Goal: Task Accomplishment & Management: Manage account settings

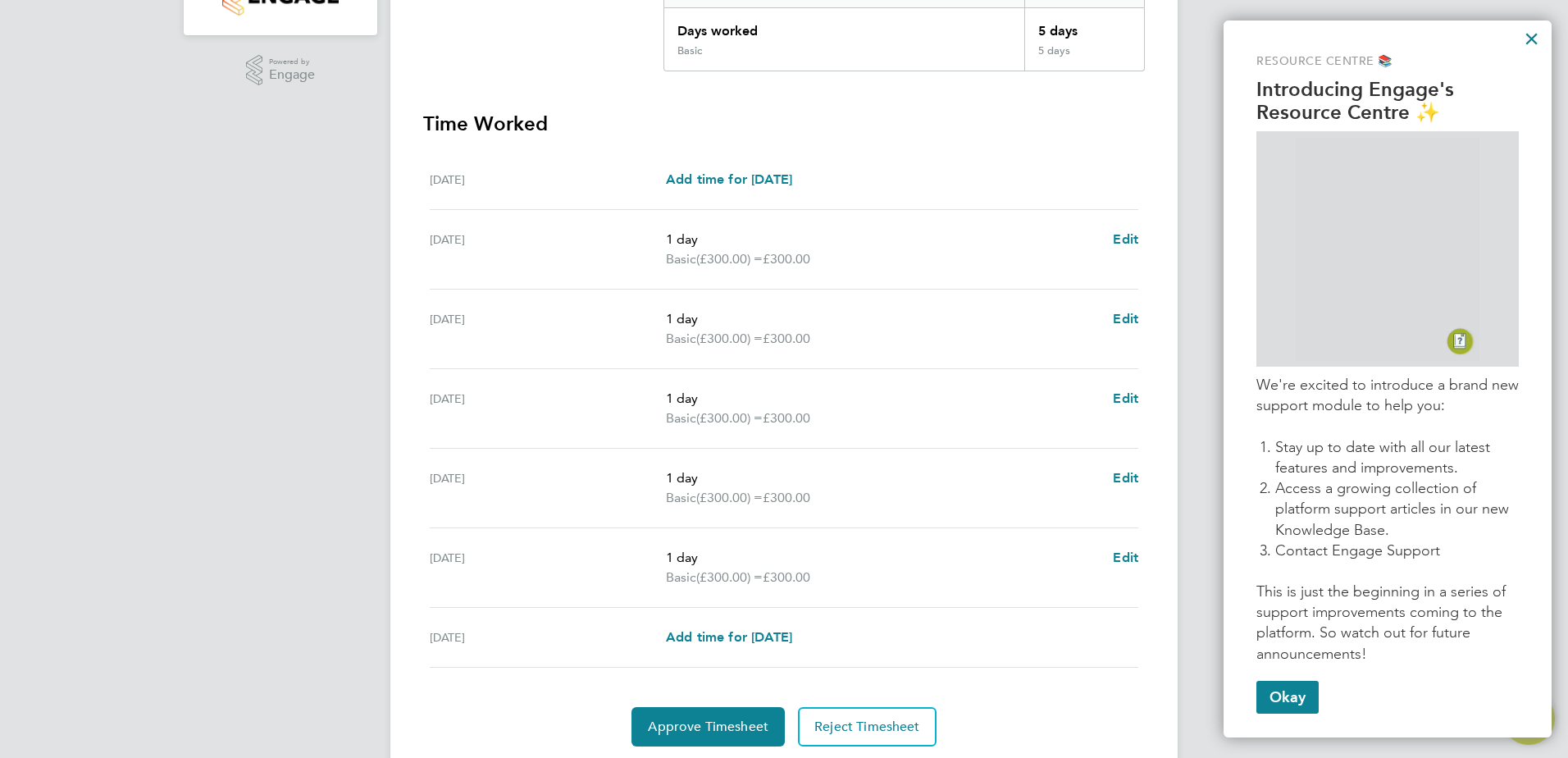
scroll to position [410, 0]
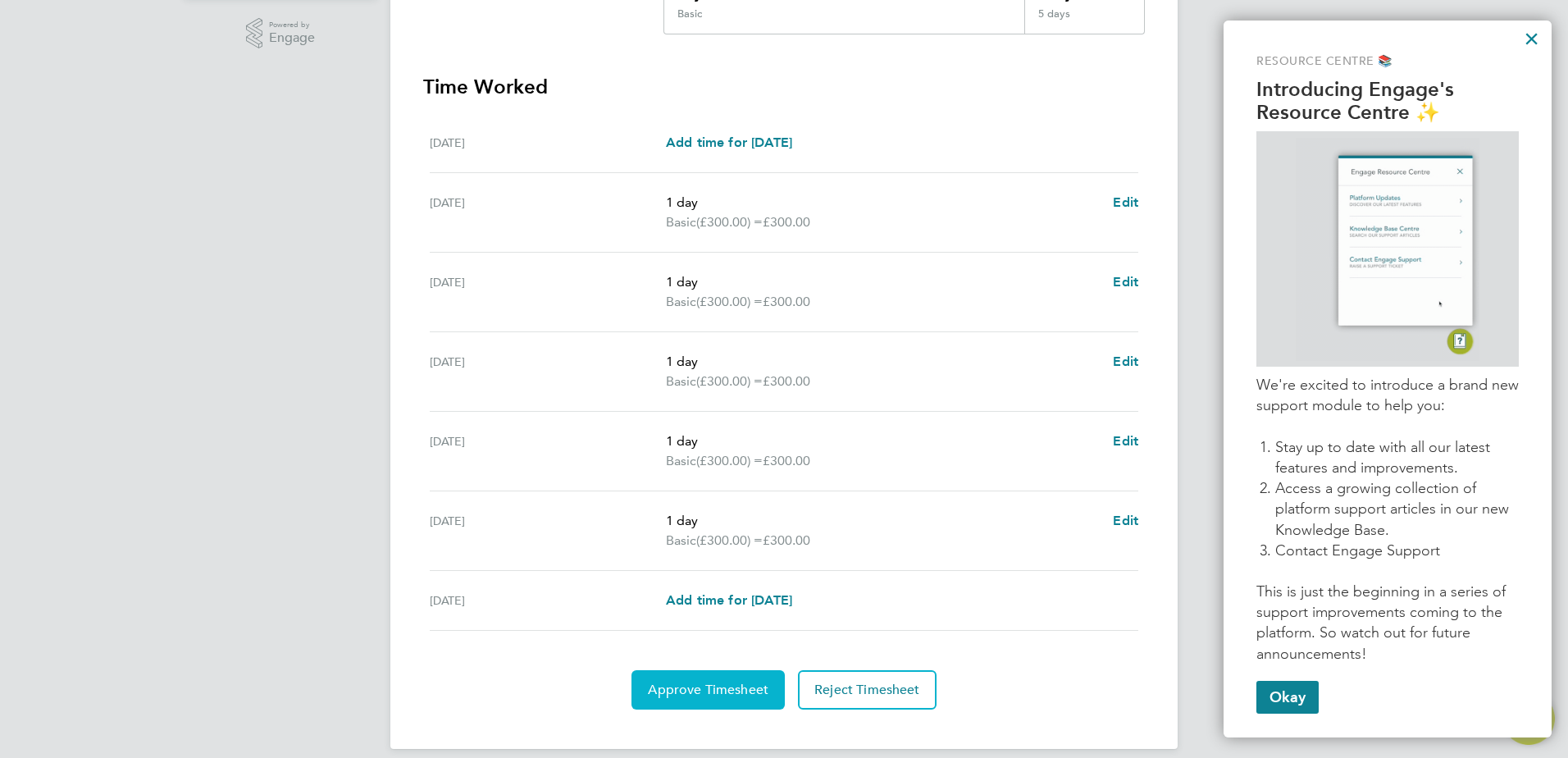
click at [733, 692] on span "Approve Timesheet" at bounding box center [708, 690] width 121 height 17
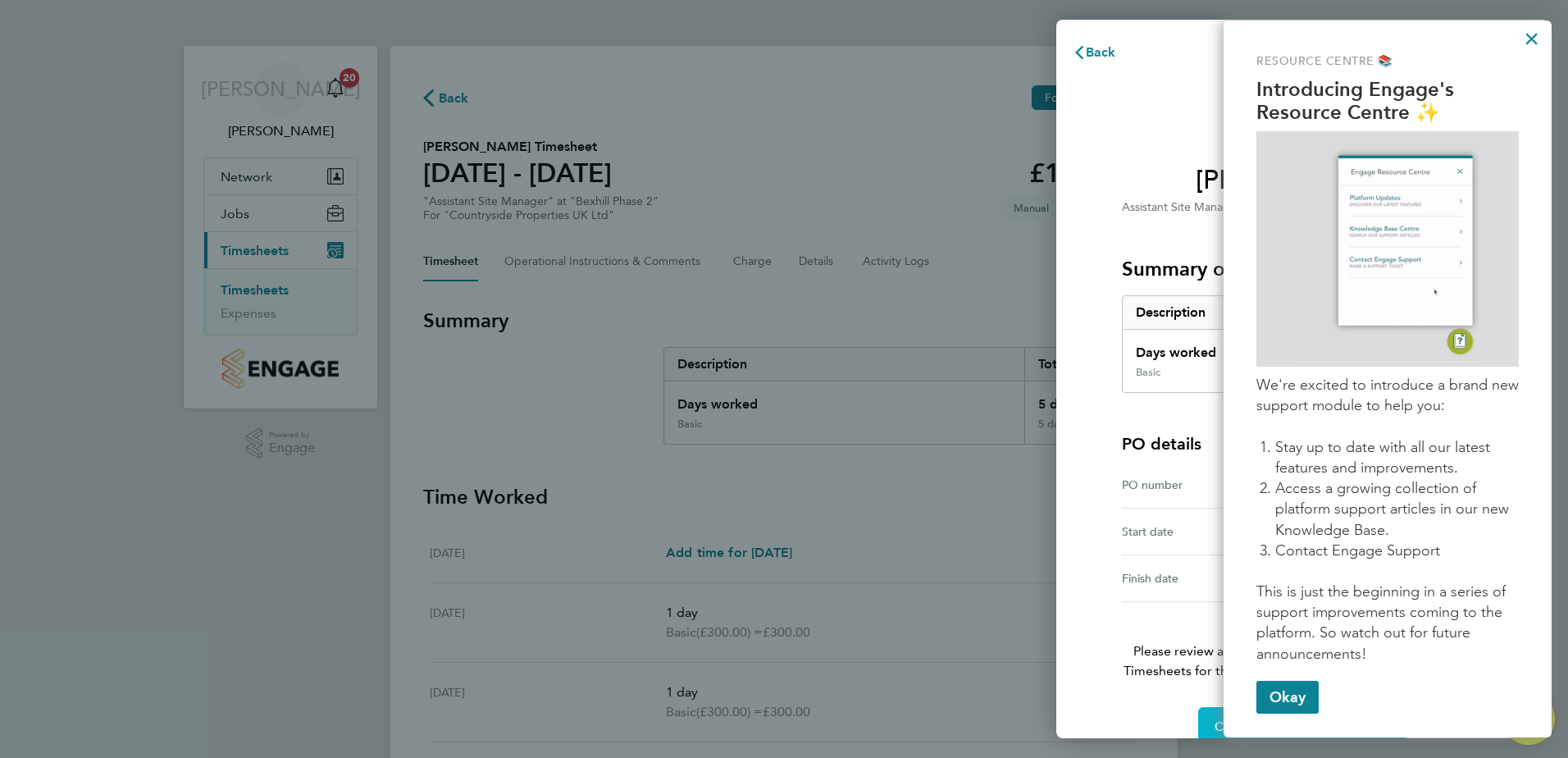
click at [1207, 723] on button "Confirm Timesheet Approval" at bounding box center [1302, 727] width 208 height 39
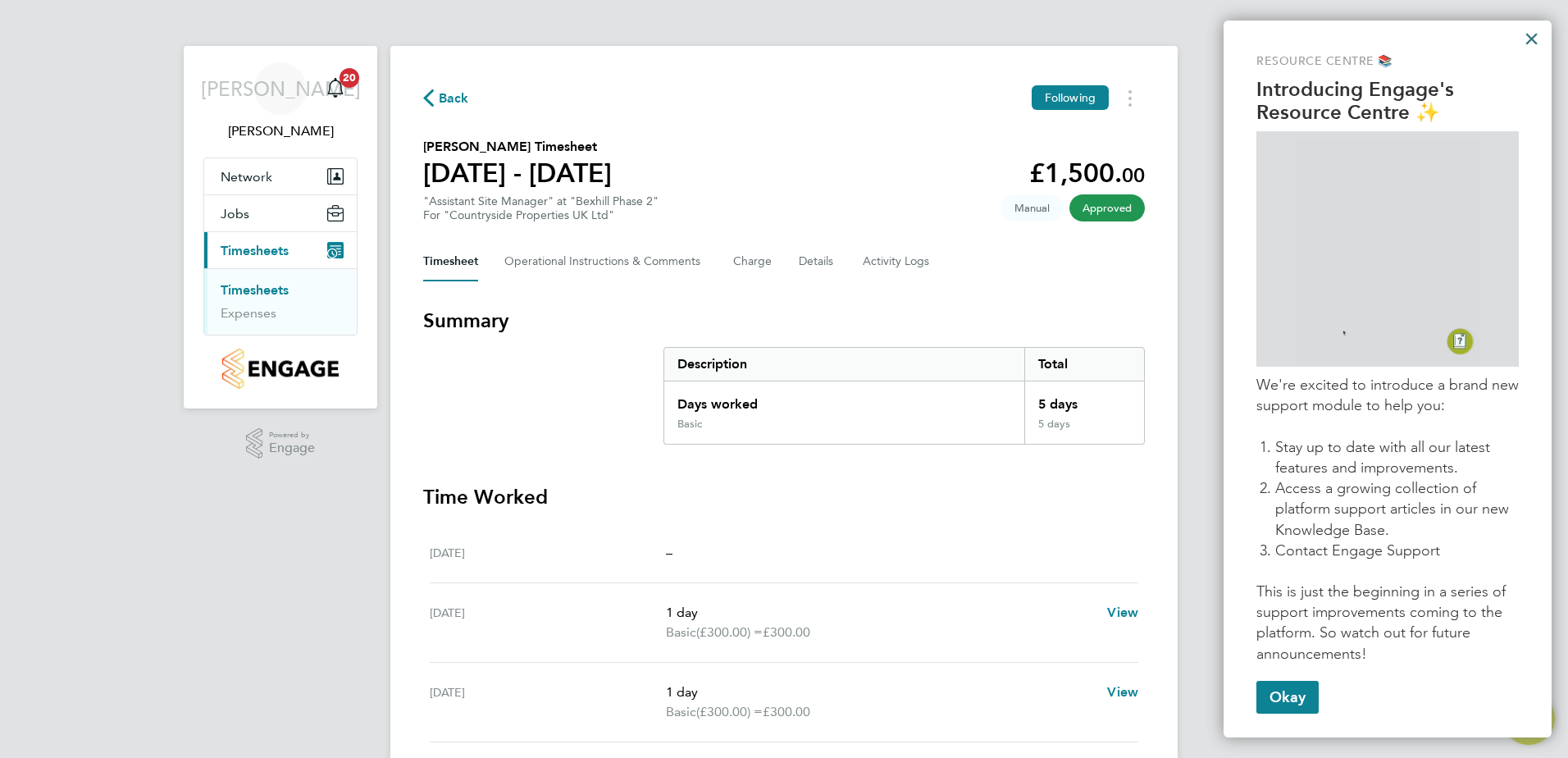
click at [1529, 41] on button "×" at bounding box center [1531, 38] width 16 height 26
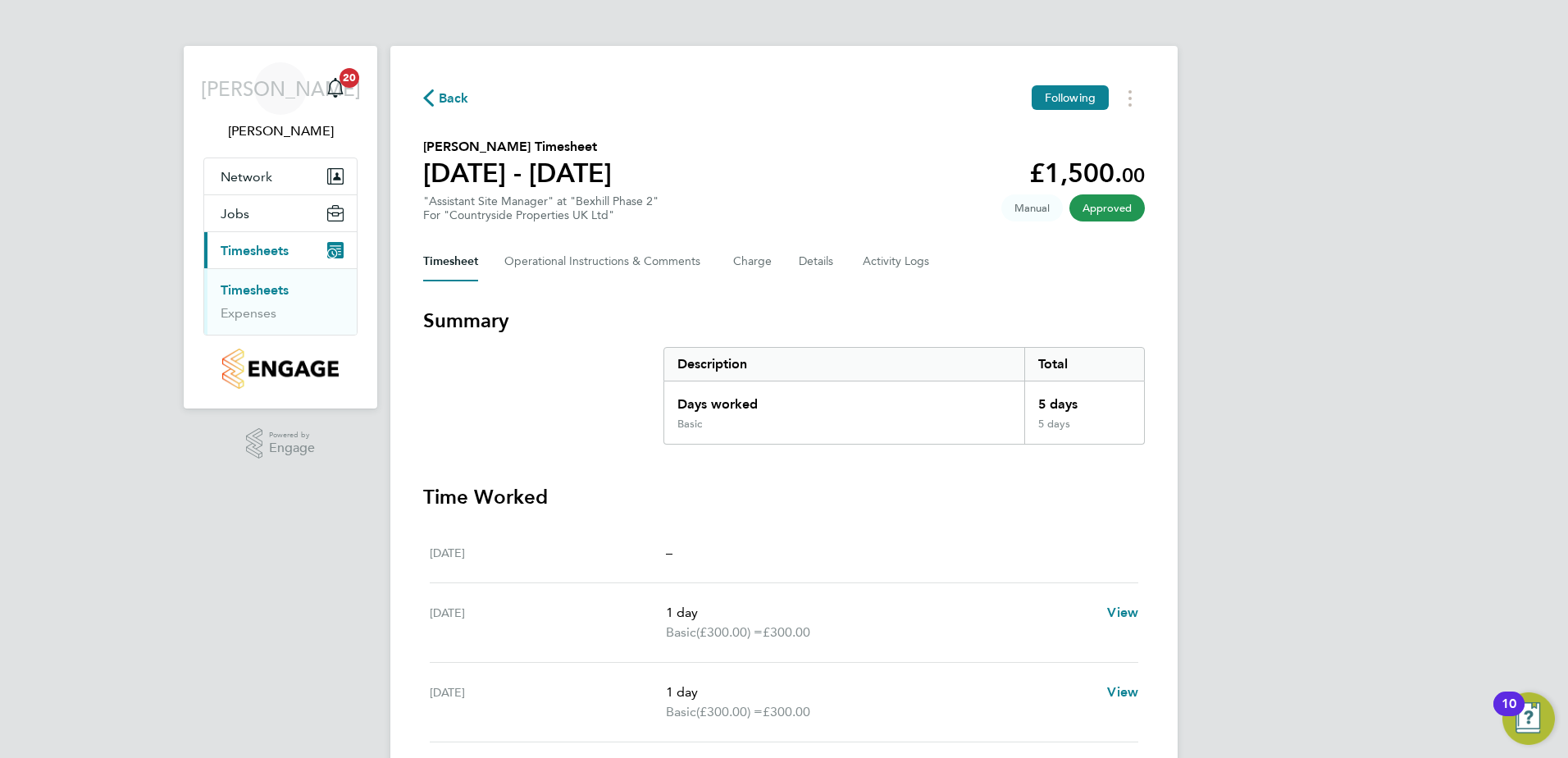
click at [1098, 201] on span "Approved" at bounding box center [1107, 208] width 76 height 27
click at [1111, 221] on span "Approved" at bounding box center [1107, 208] width 76 height 27
click at [1109, 209] on span "Approved" at bounding box center [1107, 208] width 76 height 27
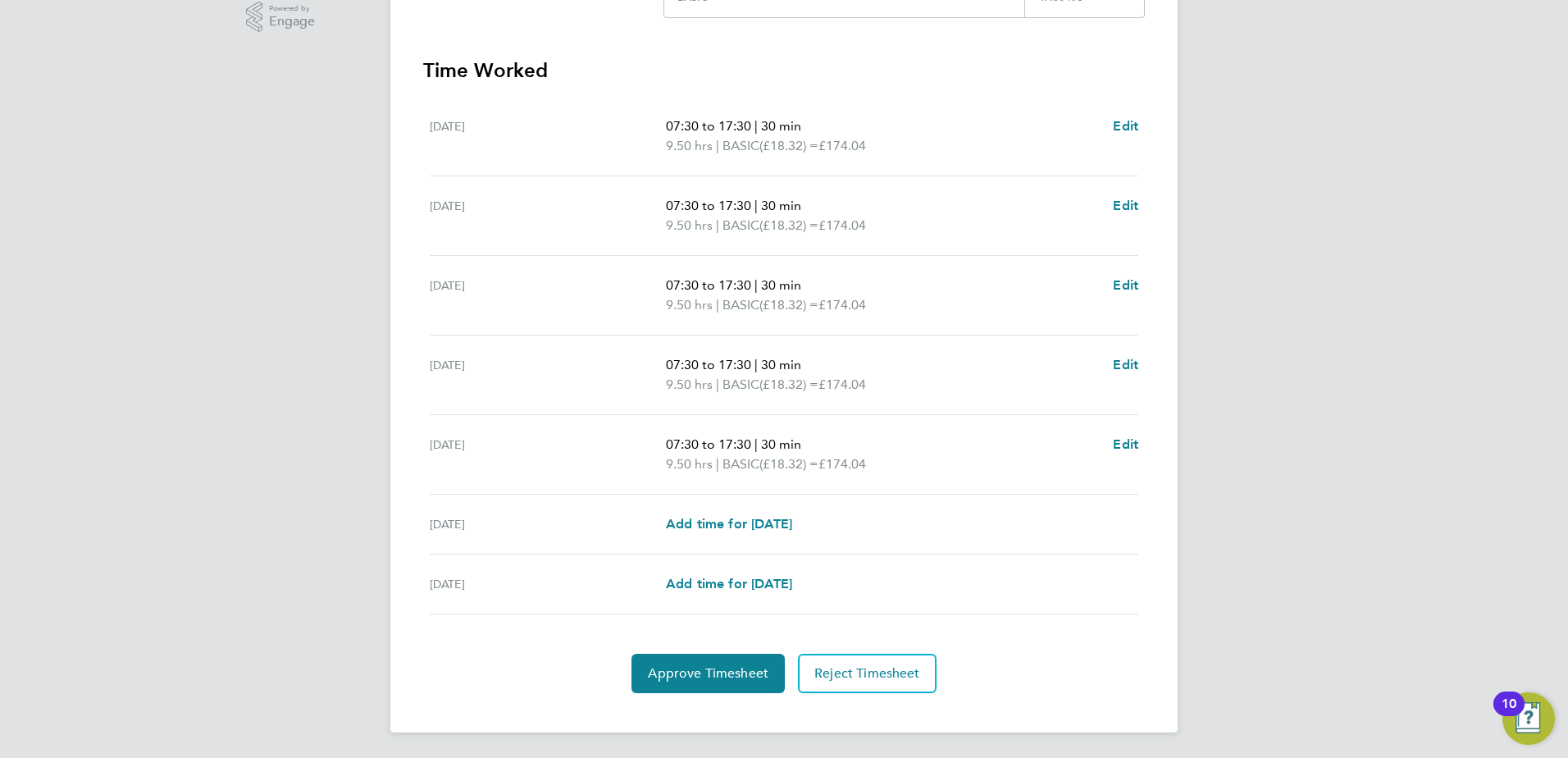
scroll to position [428, 0]
click at [724, 669] on span "Approve Timesheet" at bounding box center [708, 673] width 121 height 17
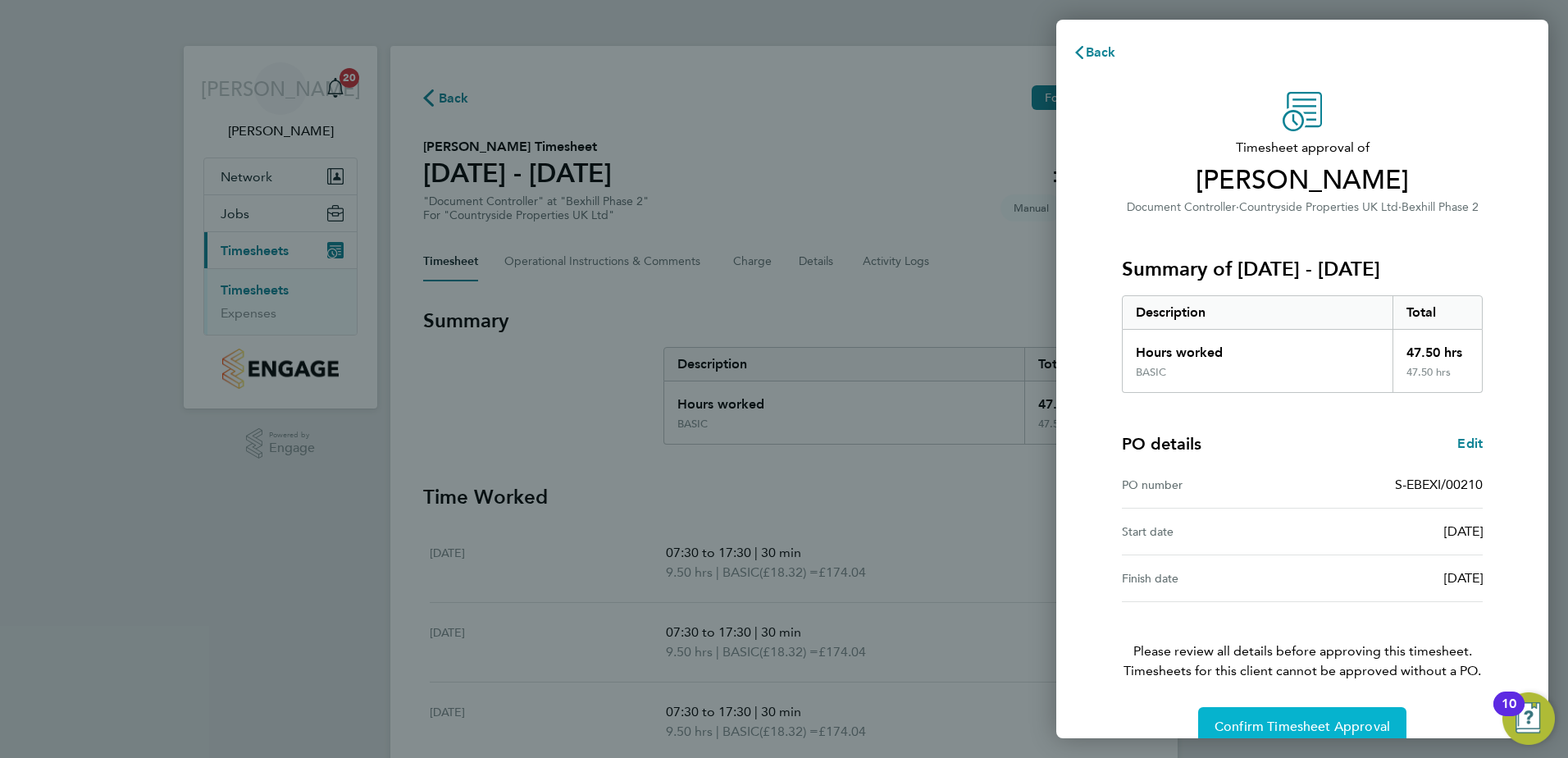
click at [1256, 724] on span "Confirm Timesheet Approval" at bounding box center [1302, 727] width 176 height 17
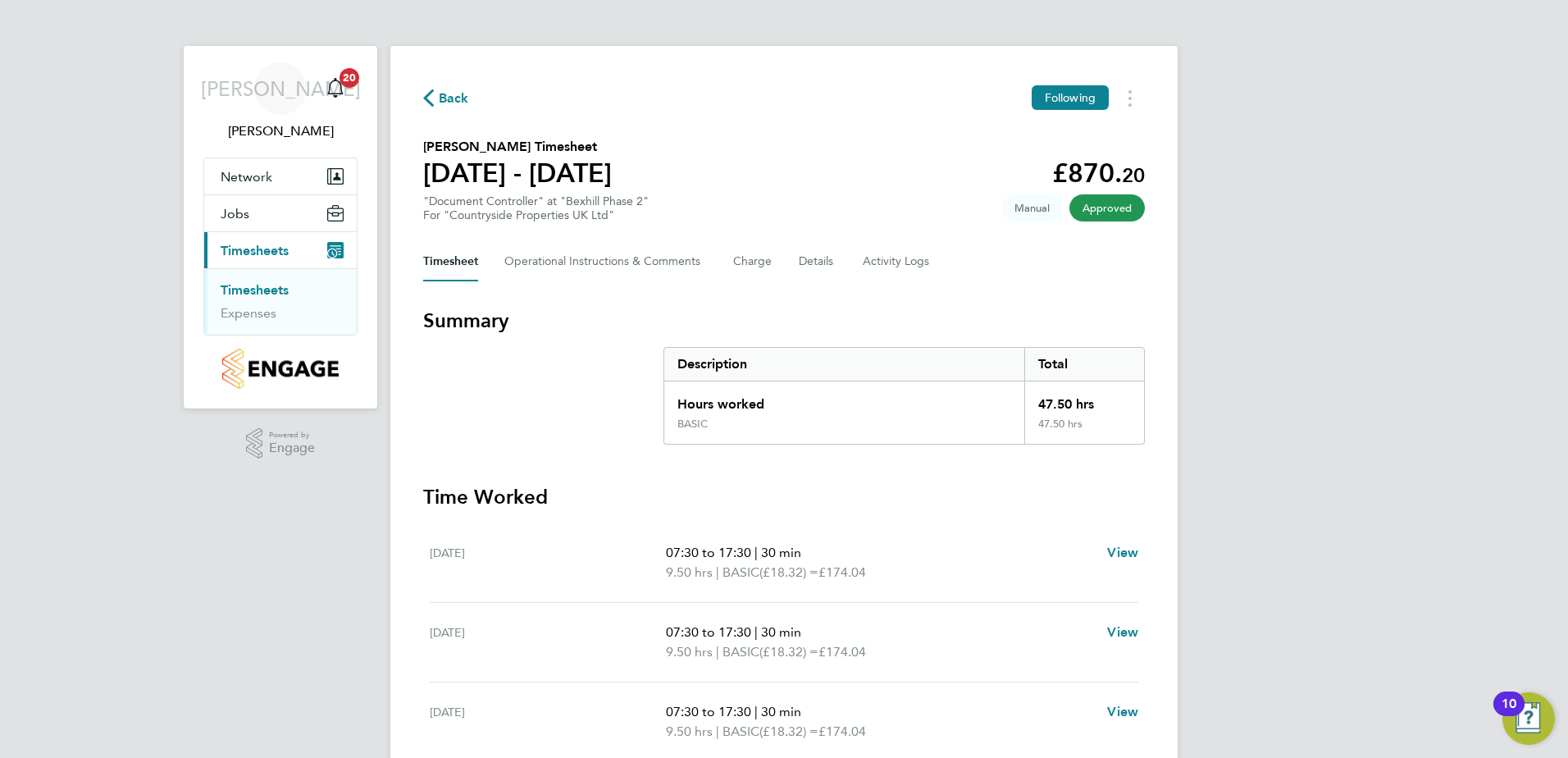
click at [1097, 208] on span "Approved" at bounding box center [1107, 208] width 76 height 27
click at [1109, 208] on span "Approved" at bounding box center [1107, 208] width 76 height 27
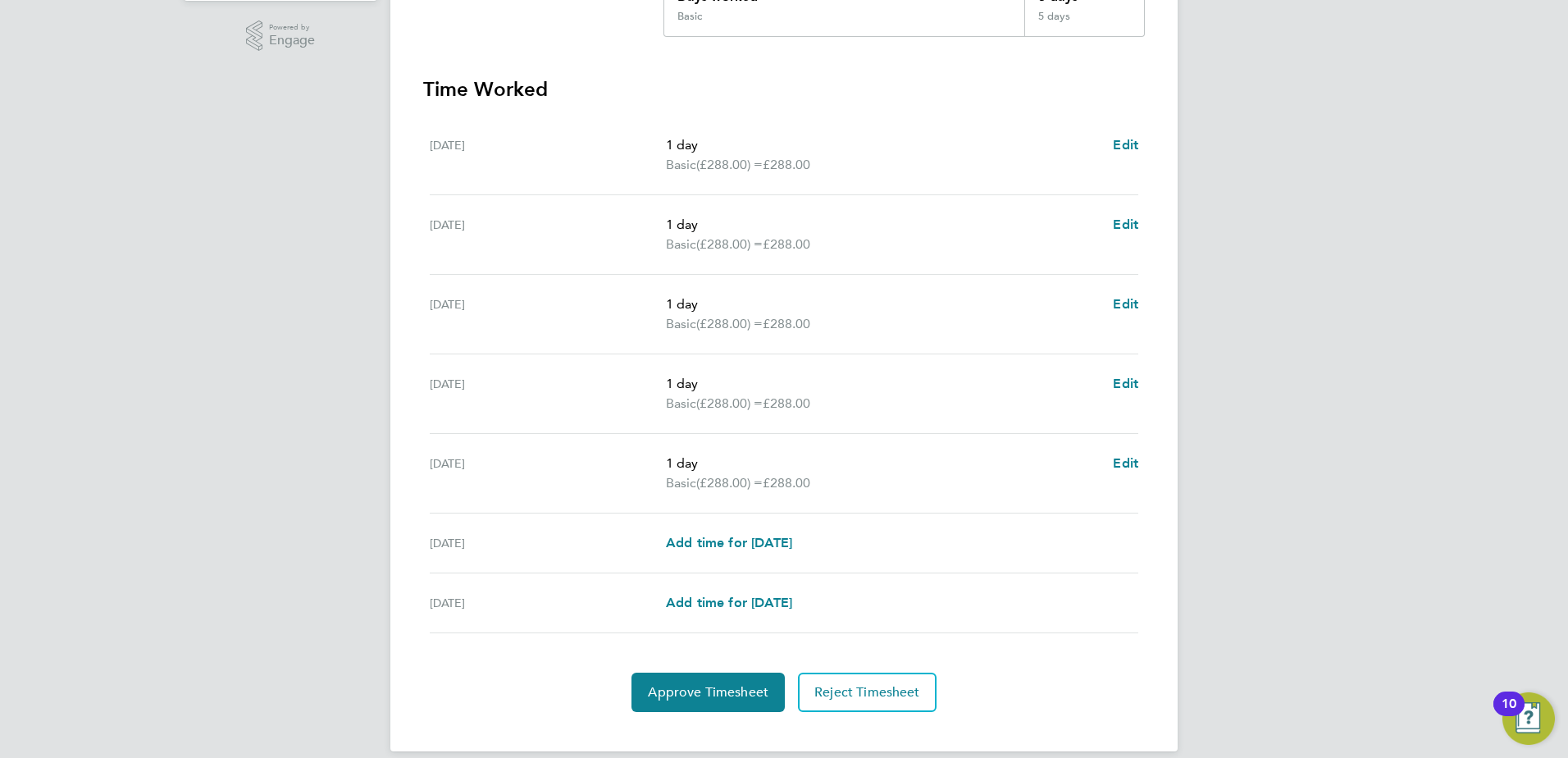
scroll to position [410, 0]
click at [721, 695] on span "Approve Timesheet" at bounding box center [708, 690] width 121 height 17
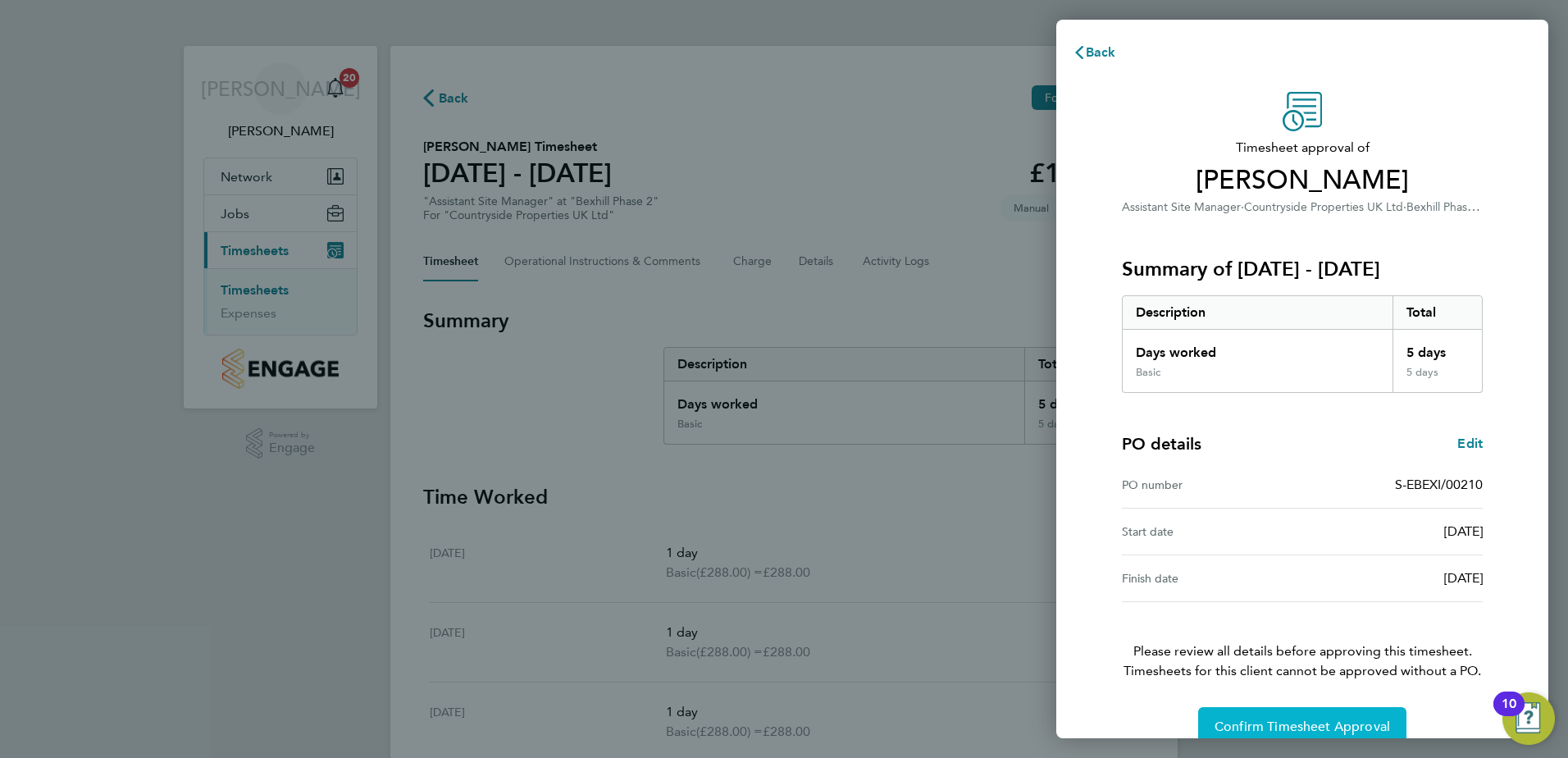
click at [1241, 719] on span "Confirm Timesheet Approval" at bounding box center [1302, 727] width 176 height 17
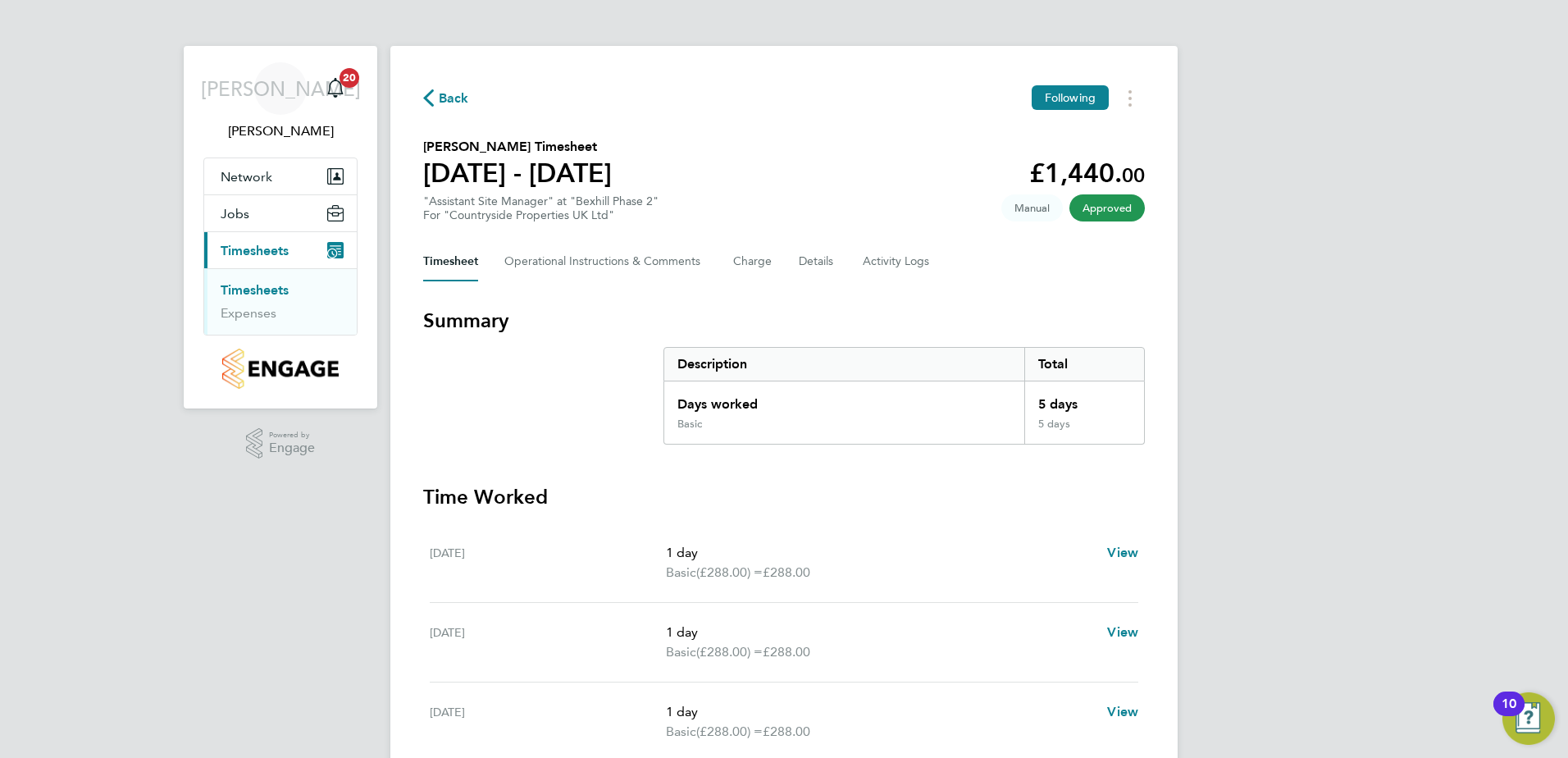
click at [1095, 216] on span "Approved" at bounding box center [1107, 208] width 76 height 27
click at [1119, 210] on span "Approved" at bounding box center [1107, 208] width 76 height 27
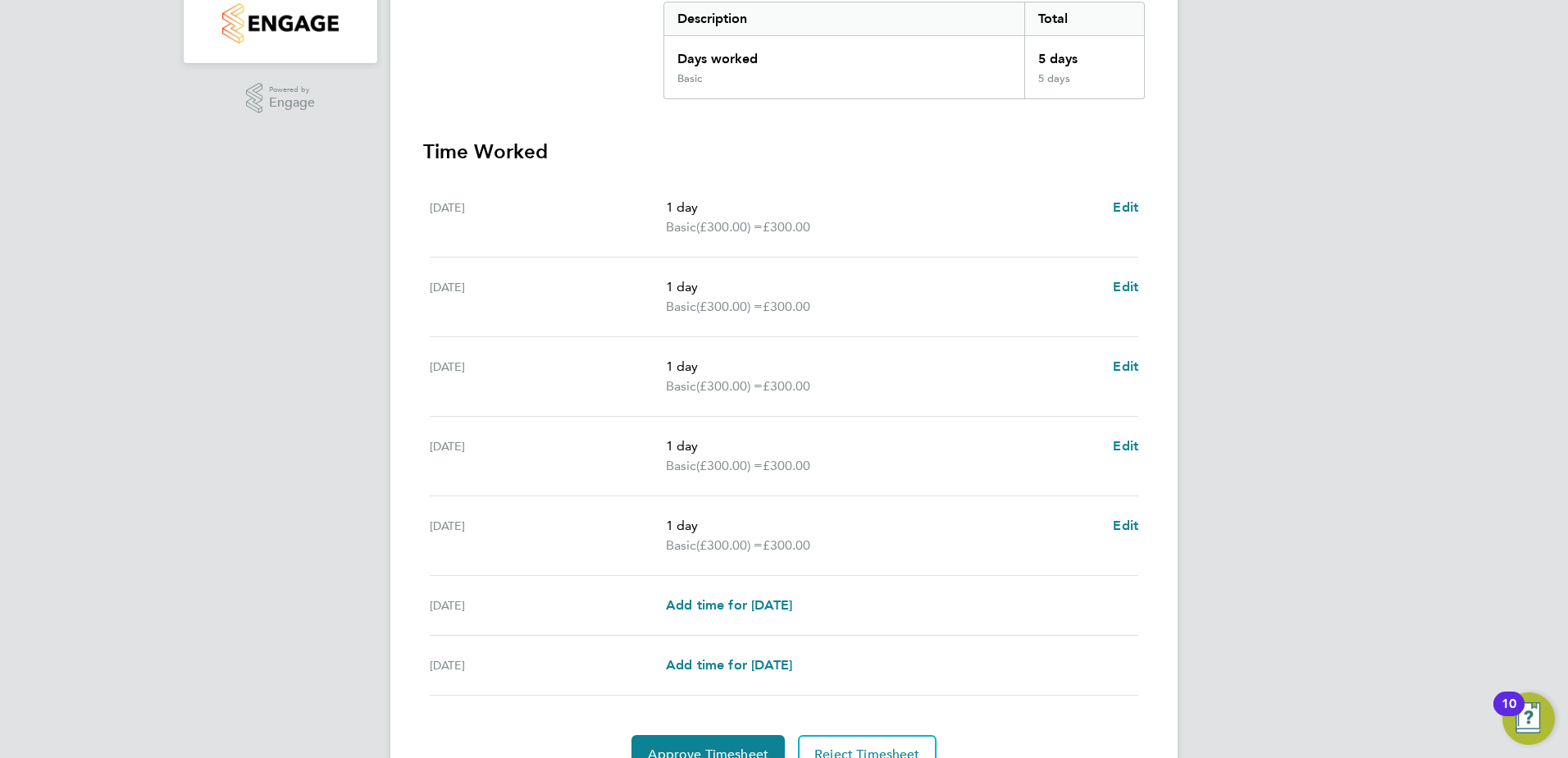
scroll to position [428, 0]
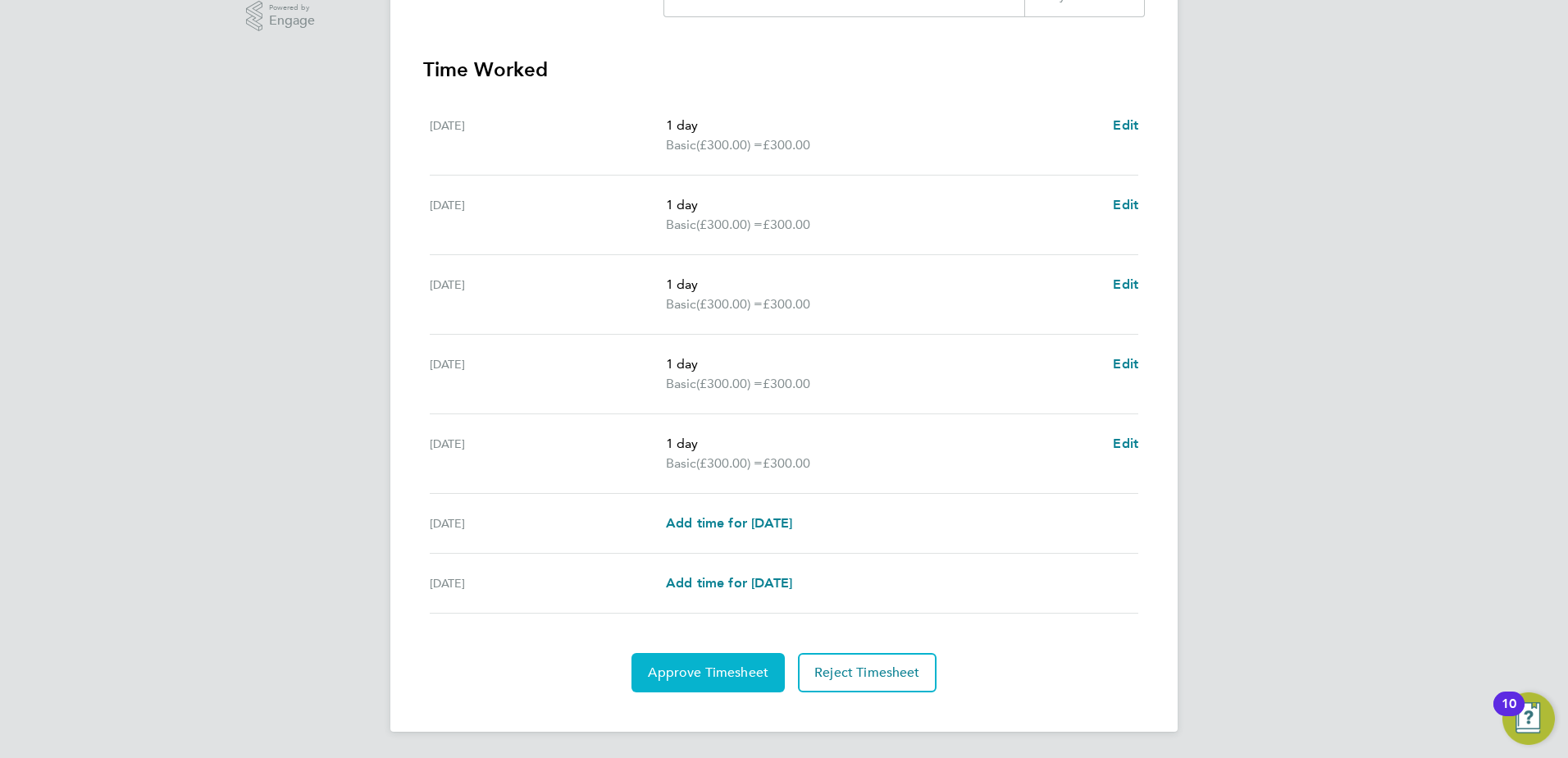
click at [691, 675] on span "Approve Timesheet" at bounding box center [708, 673] width 121 height 17
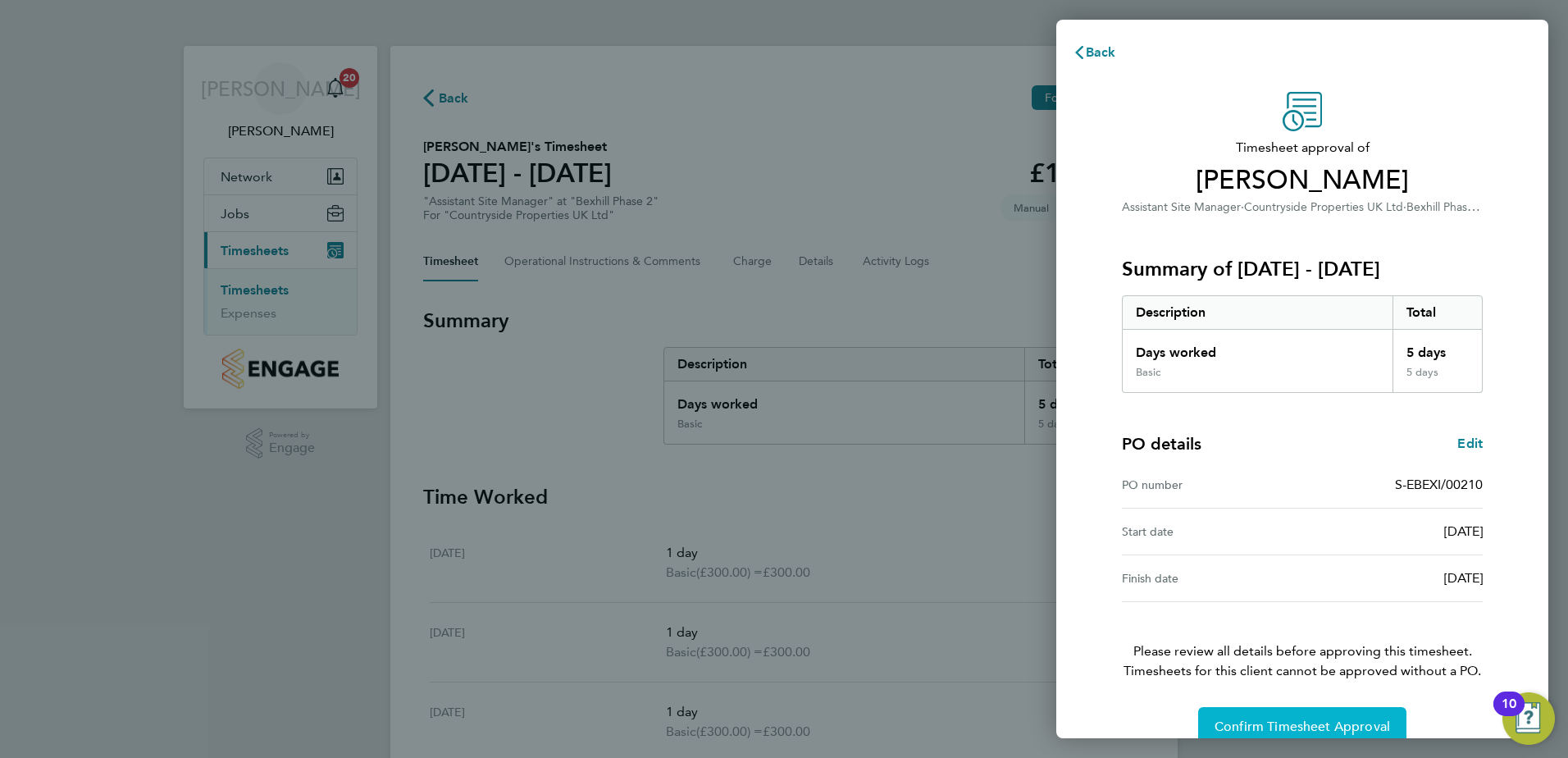
click at [1291, 716] on button "Confirm Timesheet Approval" at bounding box center [1302, 727] width 208 height 39
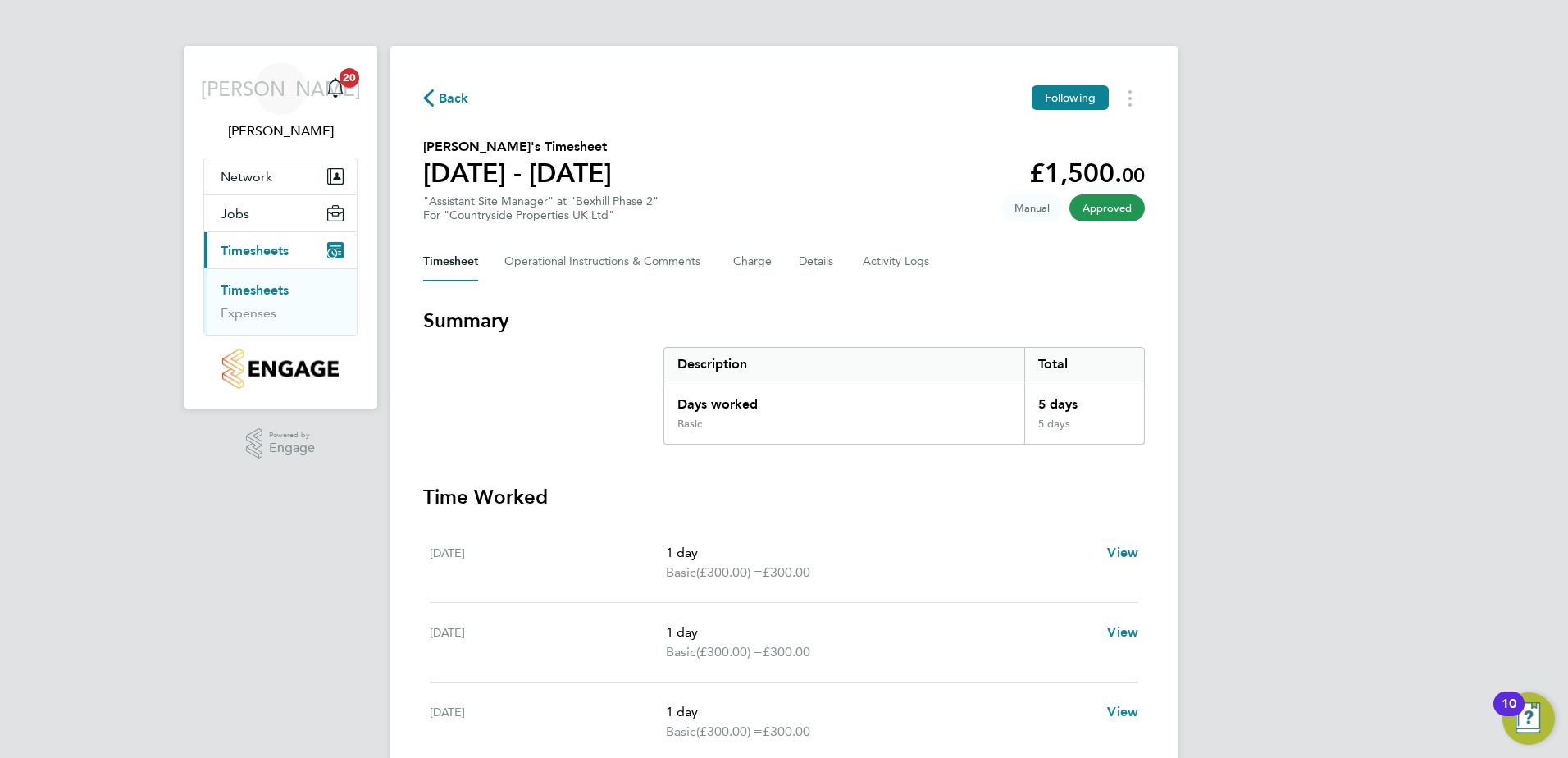
click at [1104, 209] on span "Approved" at bounding box center [1107, 208] width 76 height 27
